Goal: Obtain resource: Download file/media

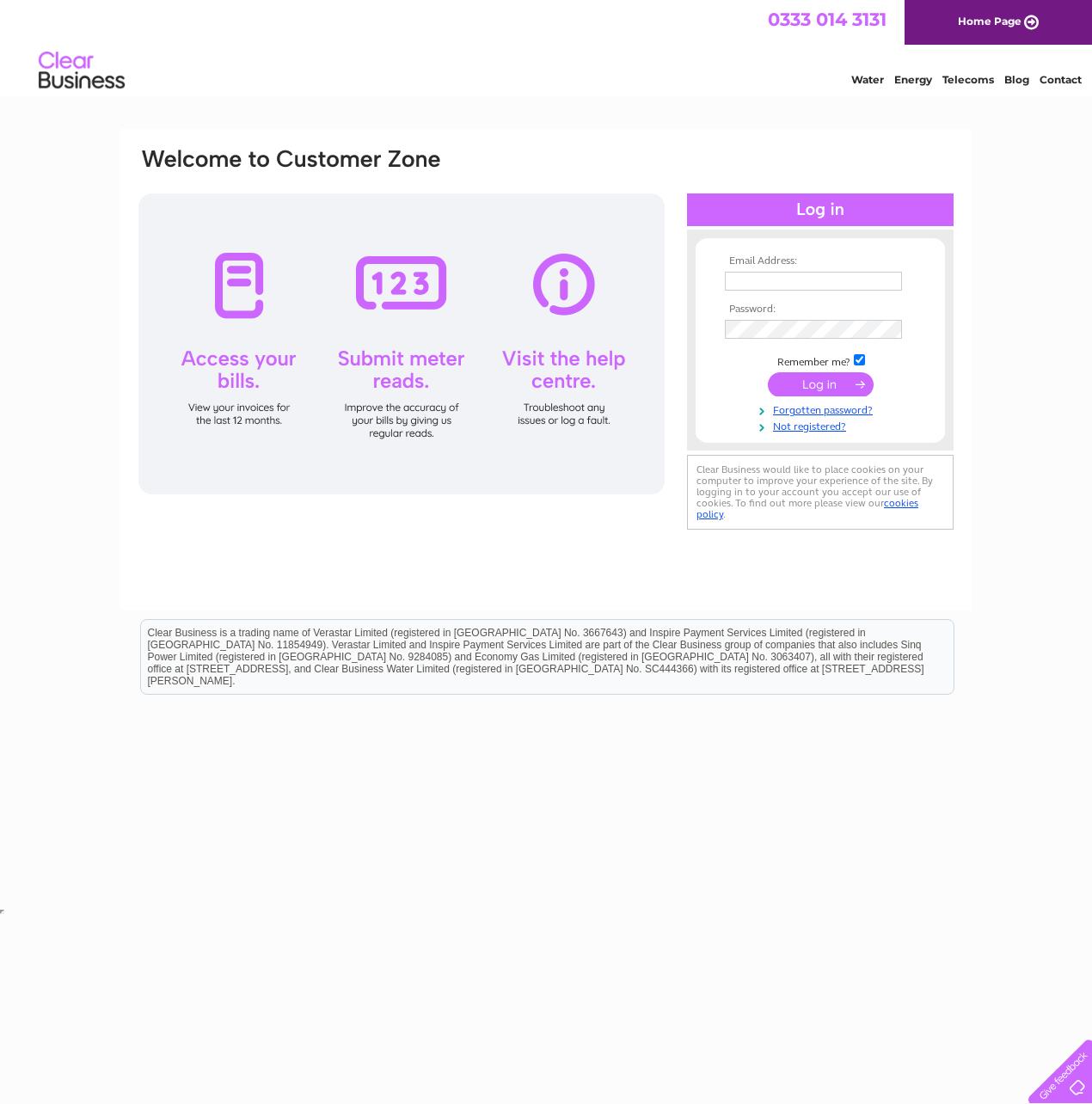
type input "[EMAIL_ADDRESS][DOMAIN_NAME]"
click at [808, 375] on input "submit" at bounding box center [820, 384] width 105 height 24
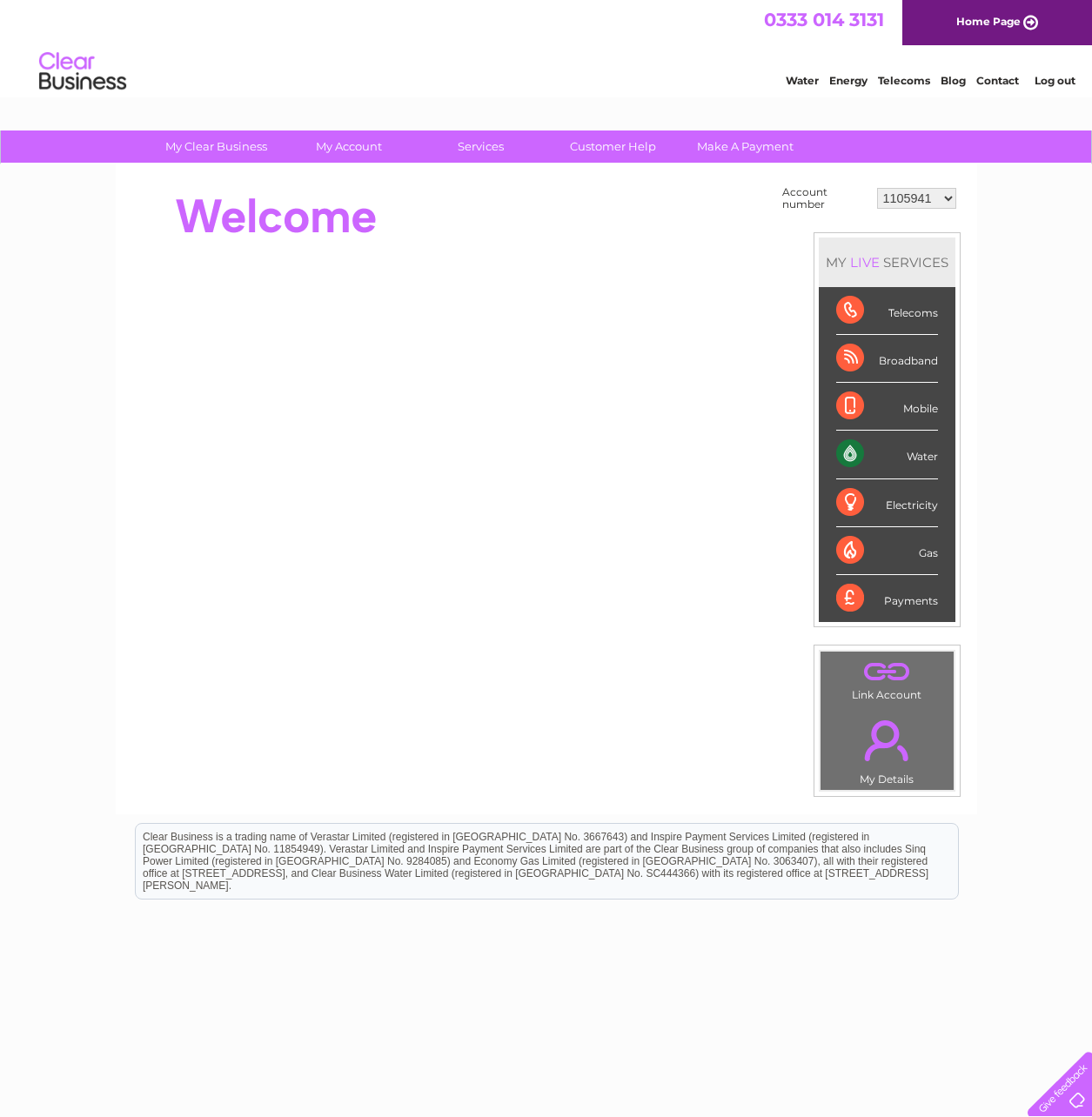
click at [913, 191] on select "1105941 30316924" at bounding box center [916, 198] width 79 height 21
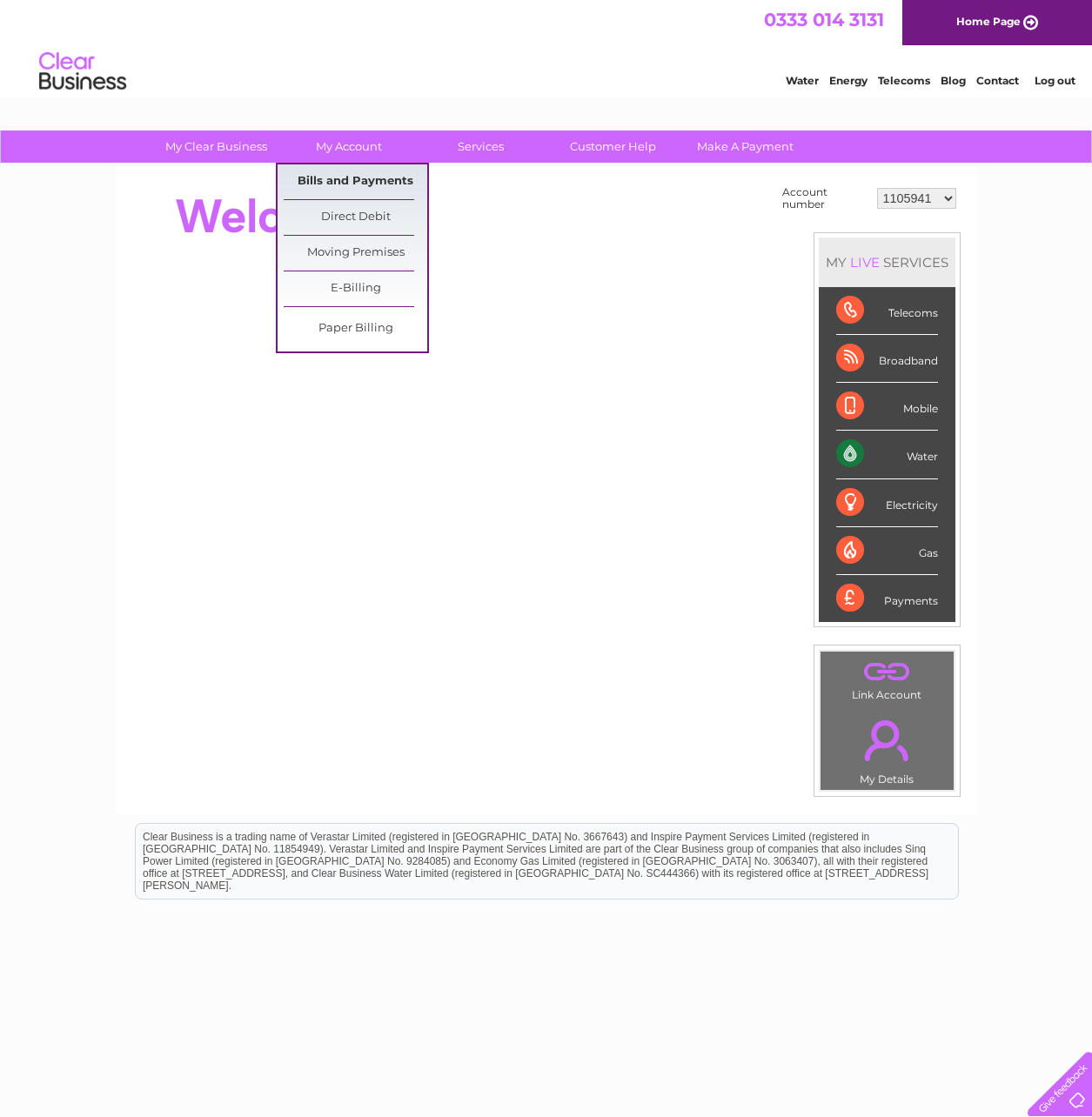
click at [353, 181] on link "Bills and Payments" at bounding box center [356, 182] width 143 height 35
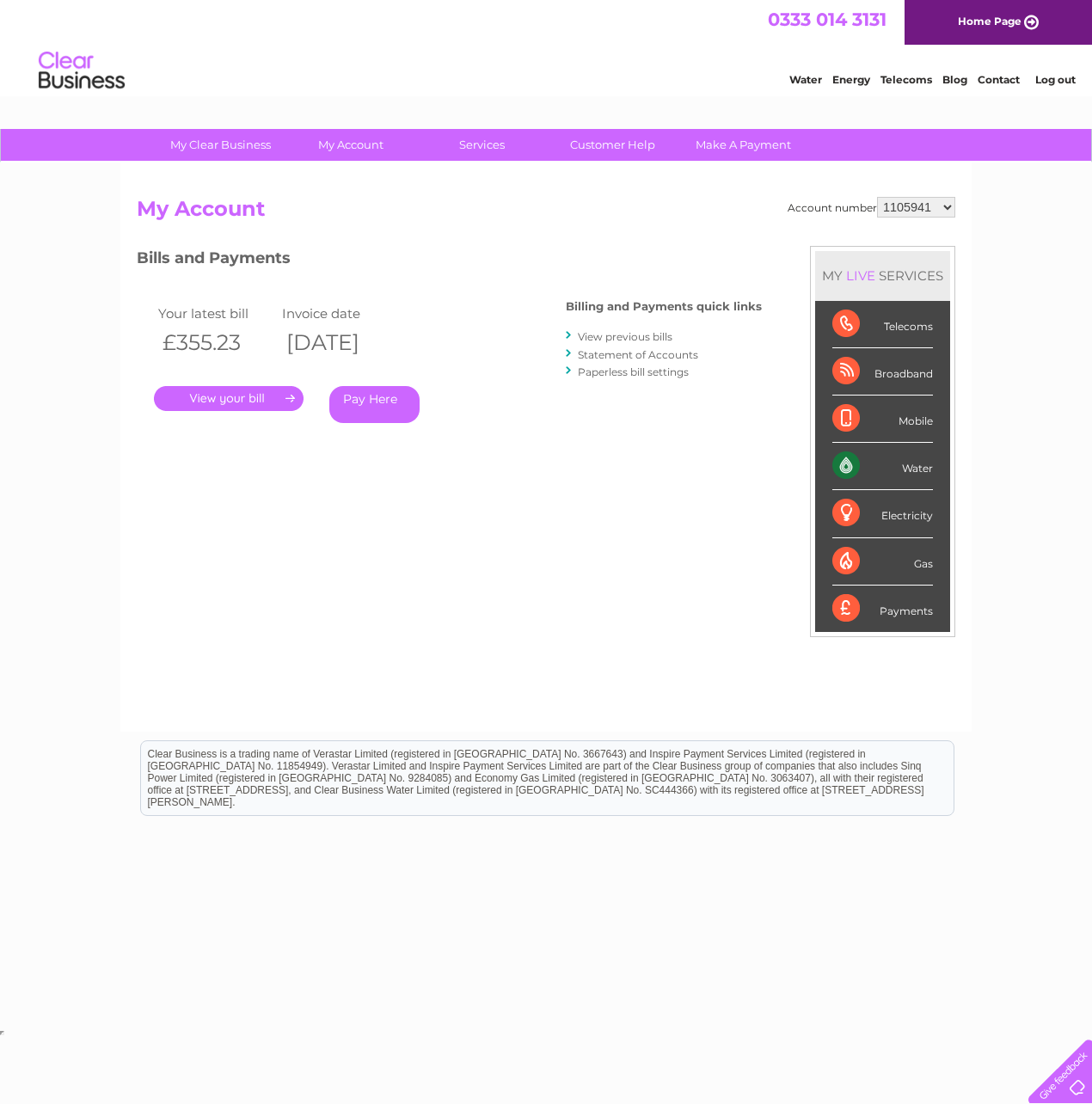
click at [218, 399] on link "." at bounding box center [228, 398] width 149 height 25
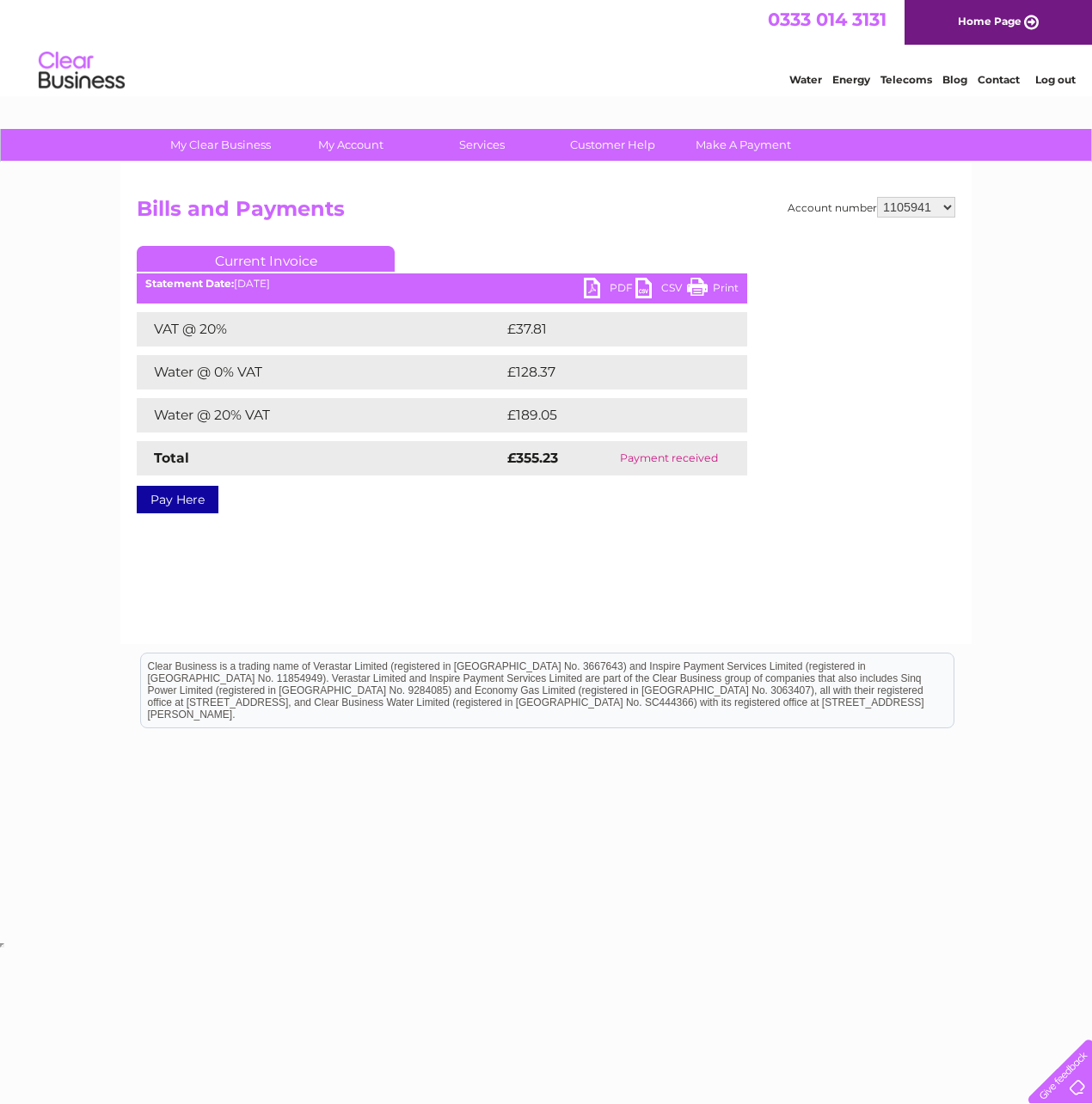
click at [616, 284] on link "PDF" at bounding box center [609, 290] width 52 height 25
click at [912, 211] on select "1105941 30316924" at bounding box center [916, 207] width 79 height 21
select select "30316924"
click at [877, 197] on select "1105941 30316924" at bounding box center [916, 207] width 79 height 21
click at [609, 285] on link "PDF" at bounding box center [609, 290] width 52 height 25
